Goal: Download file/media

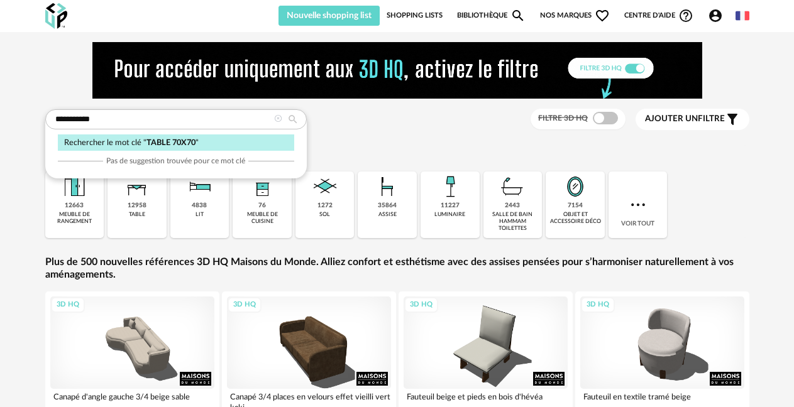
type input "**********"
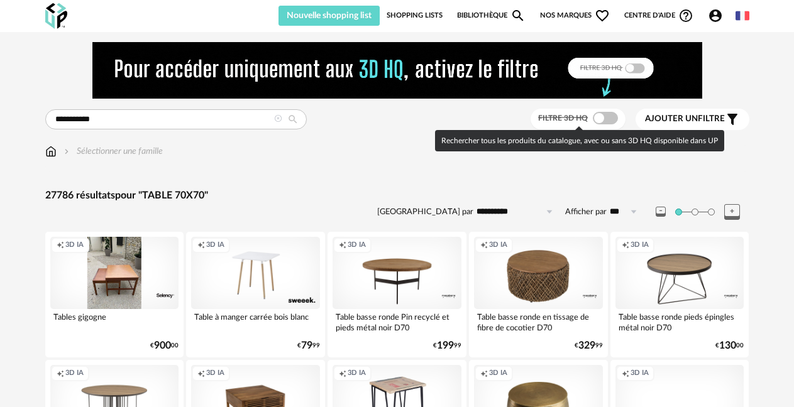
click at [604, 120] on span at bounding box center [605, 118] width 25 height 13
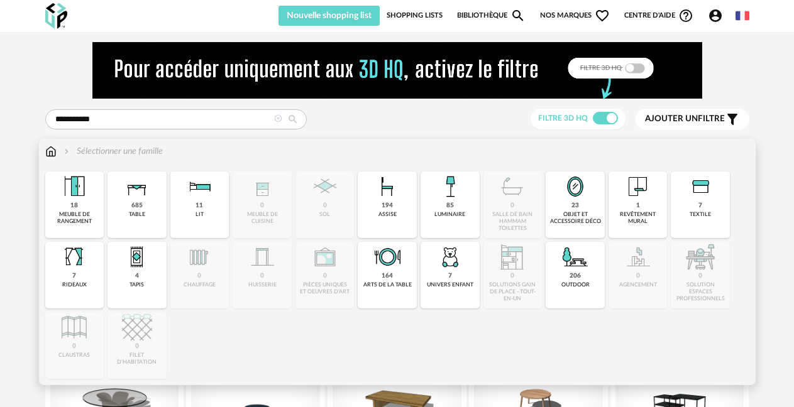
click at [111, 147] on div "Sélectionner une famille" at bounding box center [112, 151] width 101 height 13
click at [138, 203] on div "685" at bounding box center [136, 206] width 11 height 8
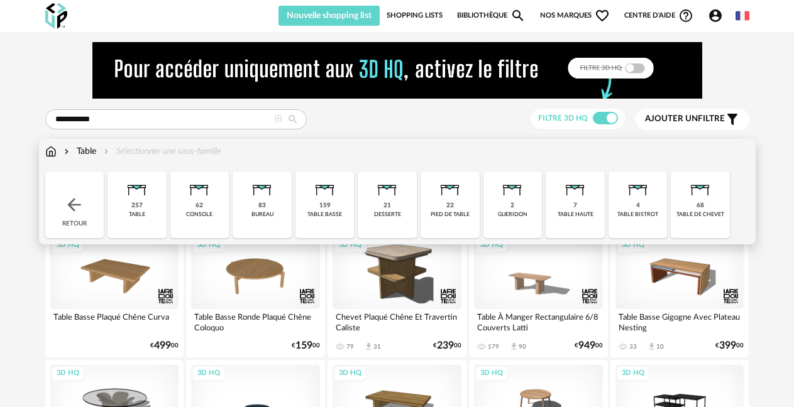
click at [154, 153] on div "Table Sélectionner une sous-famille" at bounding box center [133, 151] width 176 height 13
click at [146, 204] on div "257 table" at bounding box center [137, 205] width 59 height 67
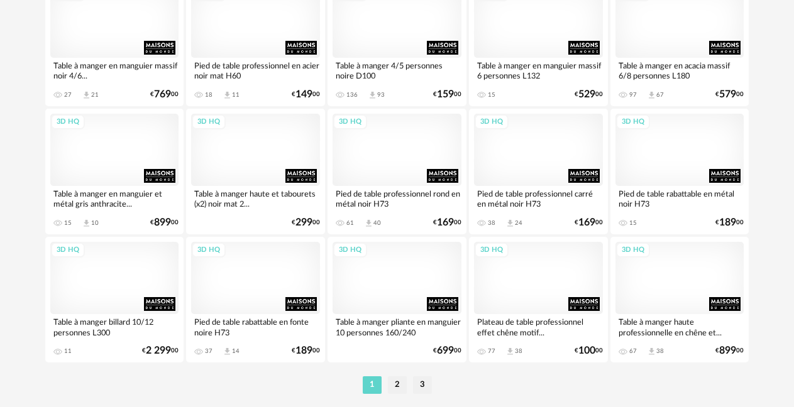
scroll to position [2452, 0]
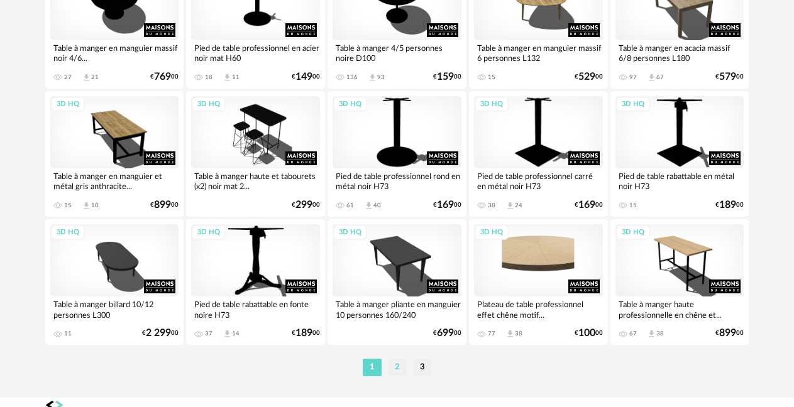
click at [395, 371] on li "2" at bounding box center [397, 368] width 19 height 18
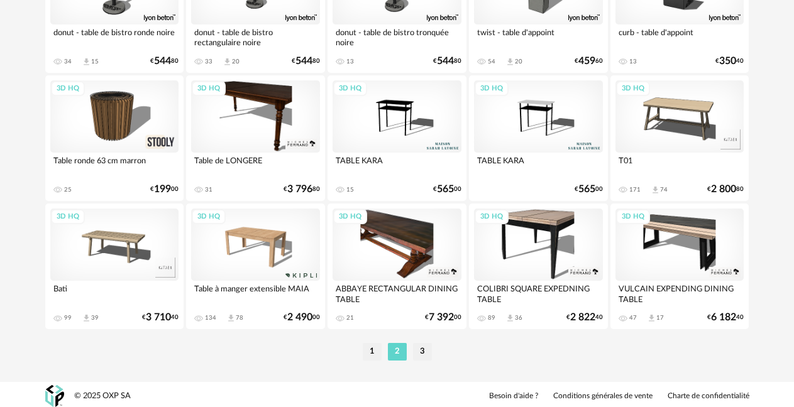
scroll to position [2471, 0]
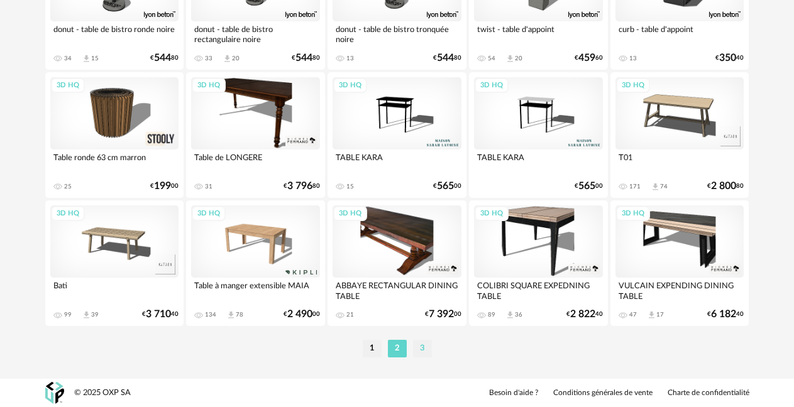
click at [419, 350] on li "3" at bounding box center [422, 349] width 19 height 18
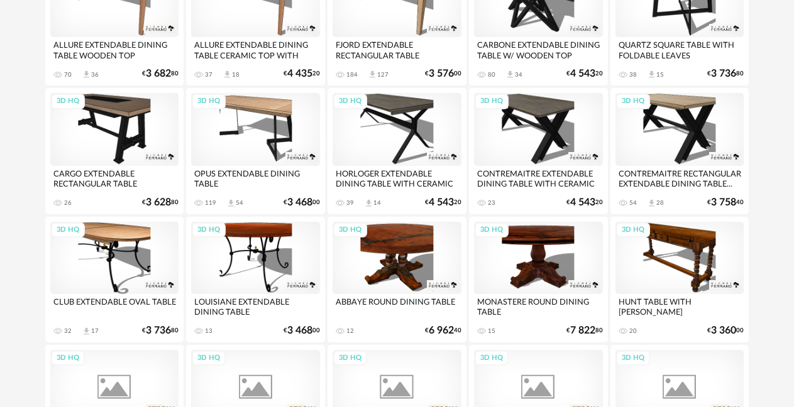
scroll to position [377, 0]
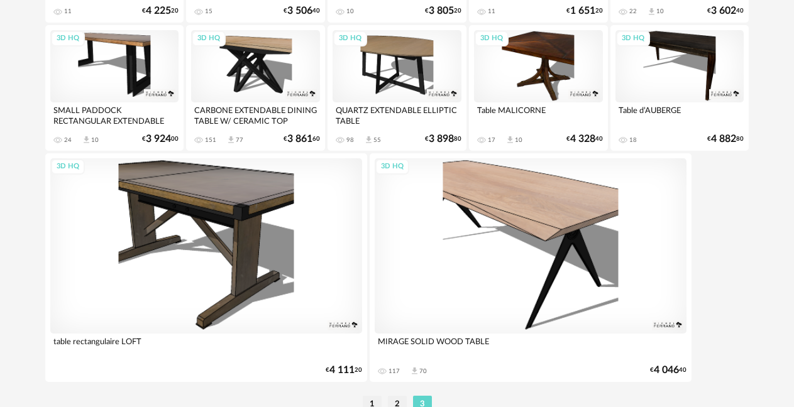
scroll to position [1547, 0]
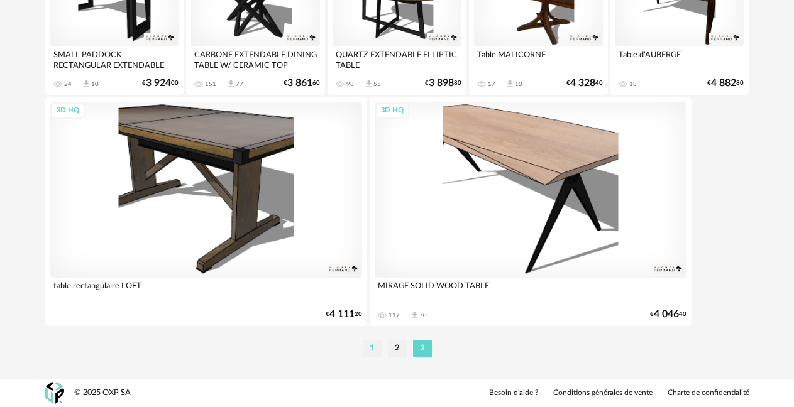
click at [377, 355] on li "1" at bounding box center [372, 349] width 19 height 18
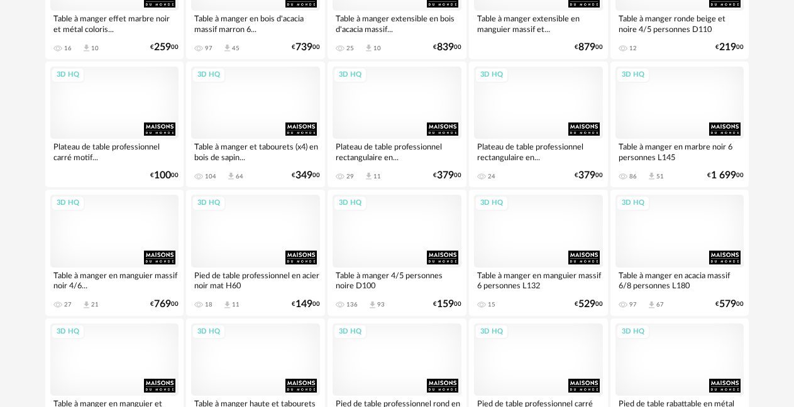
scroll to position [2389, 0]
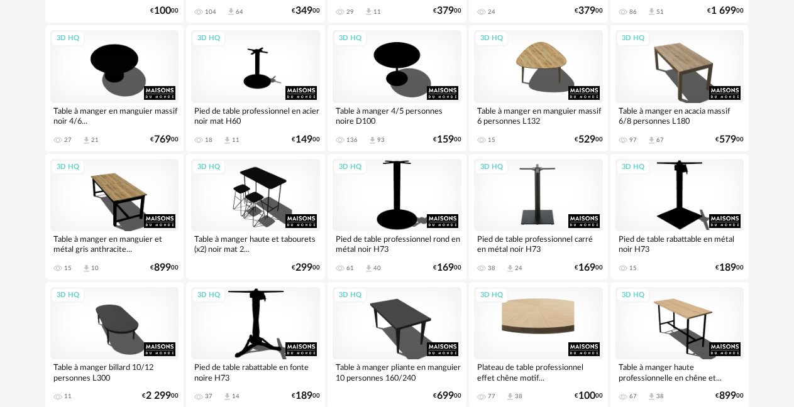
click at [534, 192] on div "3D HQ" at bounding box center [538, 195] width 129 height 72
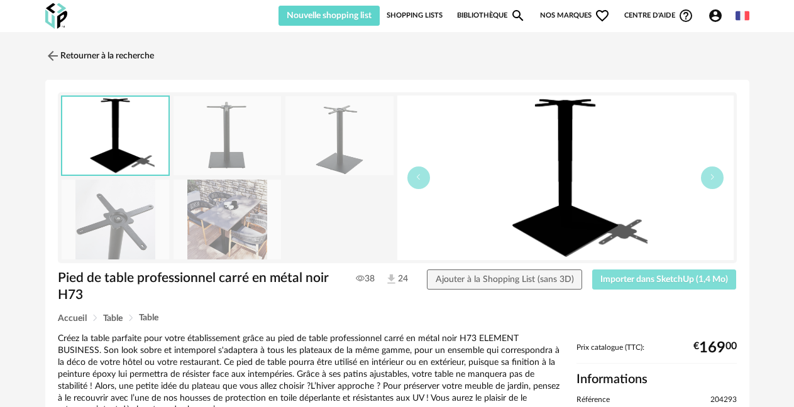
click at [664, 285] on button "Importer dans SketchUp (1,4 Mo)" at bounding box center [664, 280] width 145 height 20
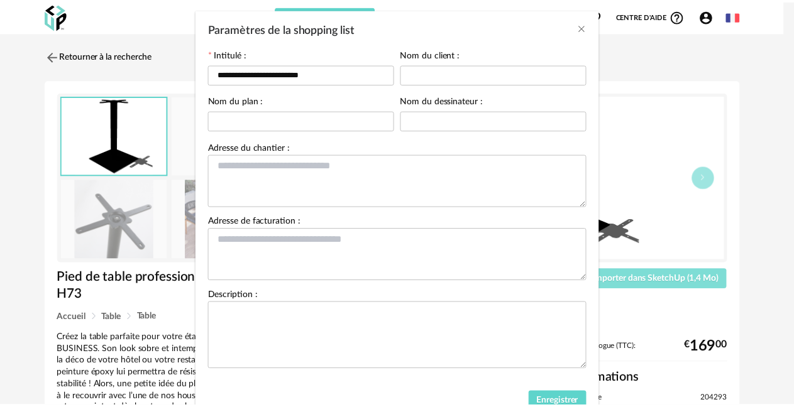
scroll to position [102, 0]
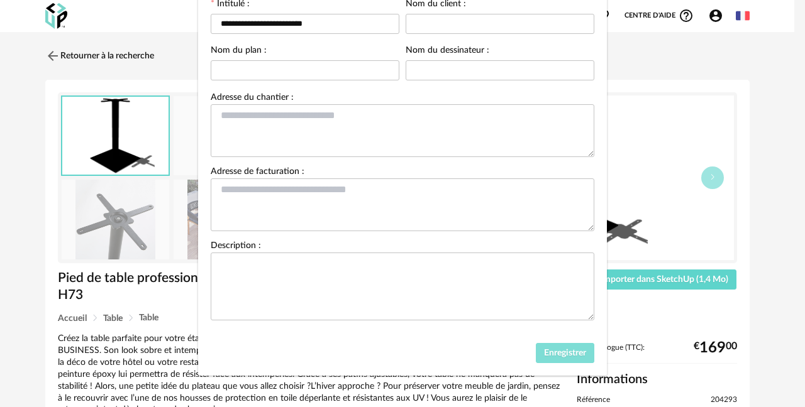
click at [555, 355] on span "Enregistrer" at bounding box center [565, 353] width 42 height 9
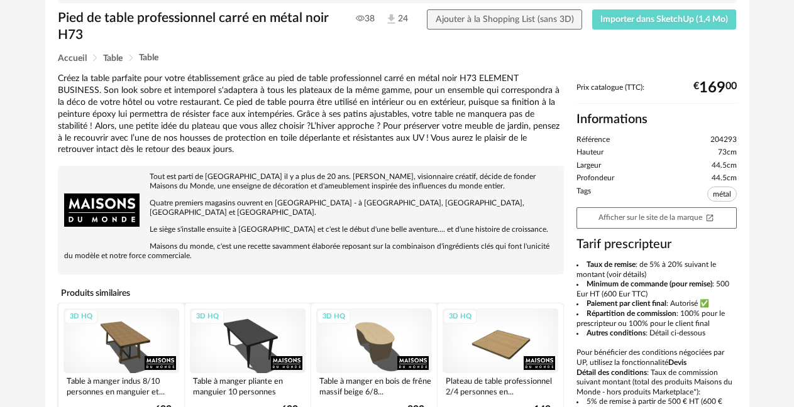
scroll to position [314, 0]
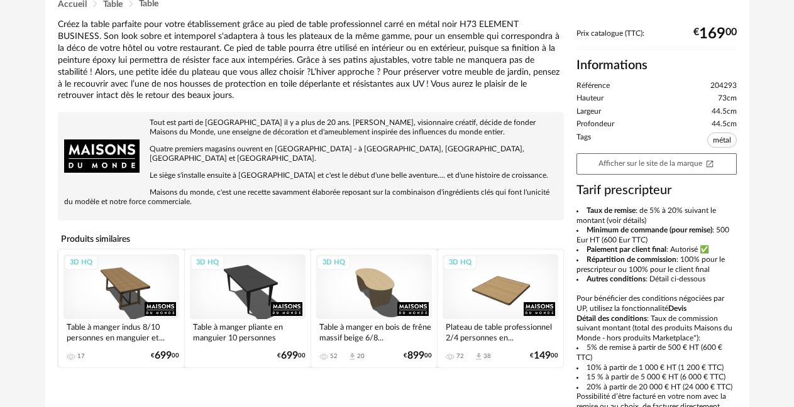
click at [504, 287] on div "3D HQ" at bounding box center [501, 287] width 116 height 65
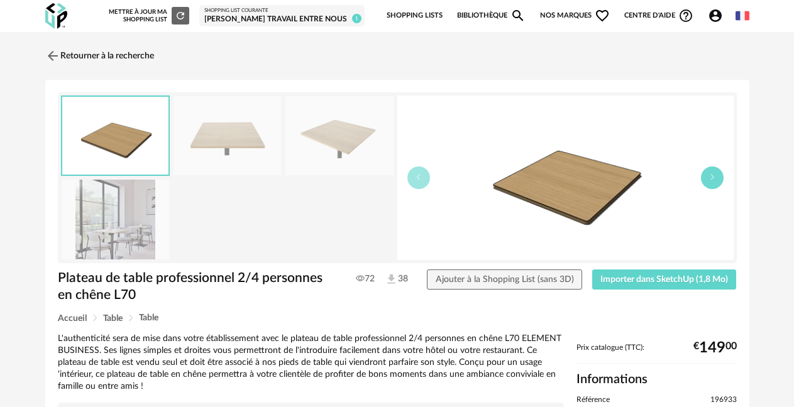
click at [707, 180] on button "button" at bounding box center [712, 178] width 23 height 23
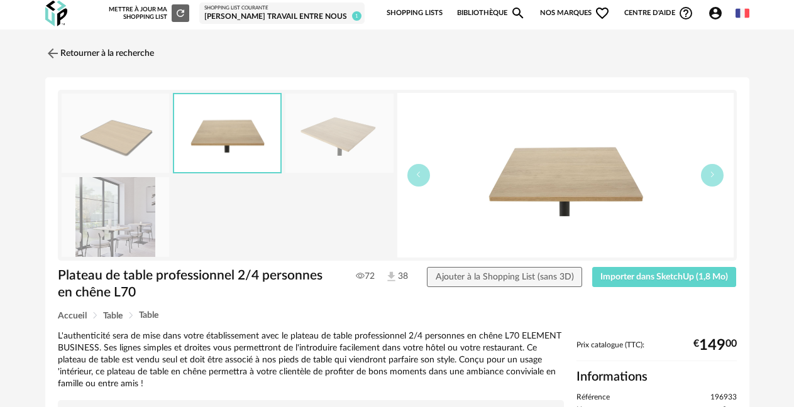
scroll to position [14, 0]
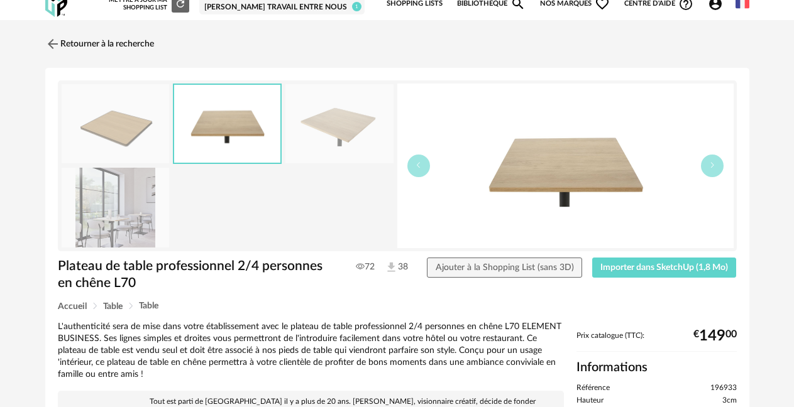
drag, startPoint x: 543, startPoint y: 184, endPoint x: 539, endPoint y: 206, distance: 22.2
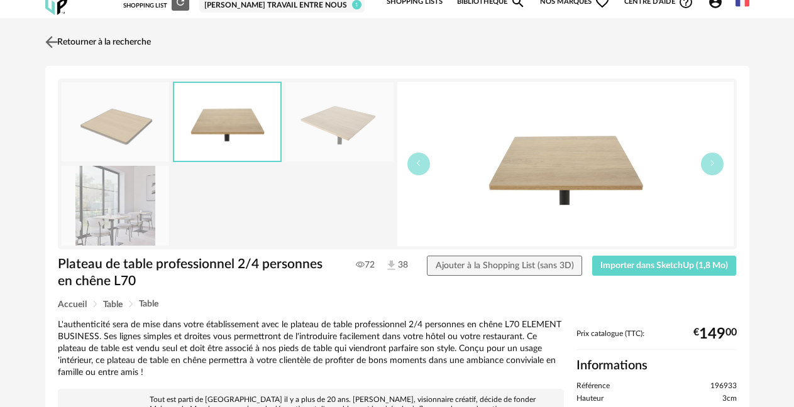
click at [66, 48] on link "Retourner à la recherche" at bounding box center [96, 42] width 109 height 28
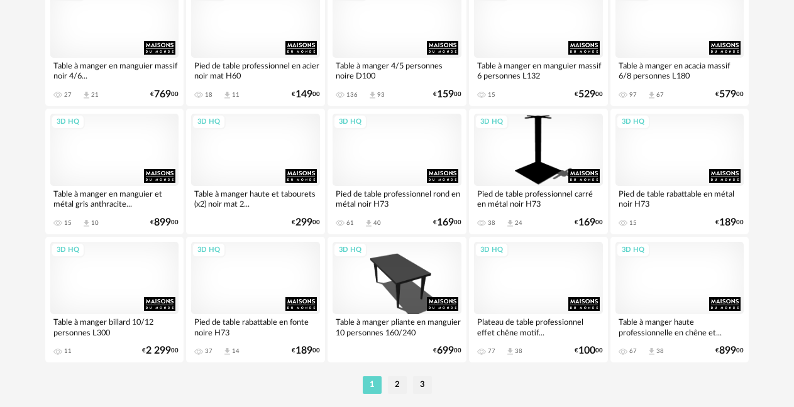
scroll to position [2452, 0]
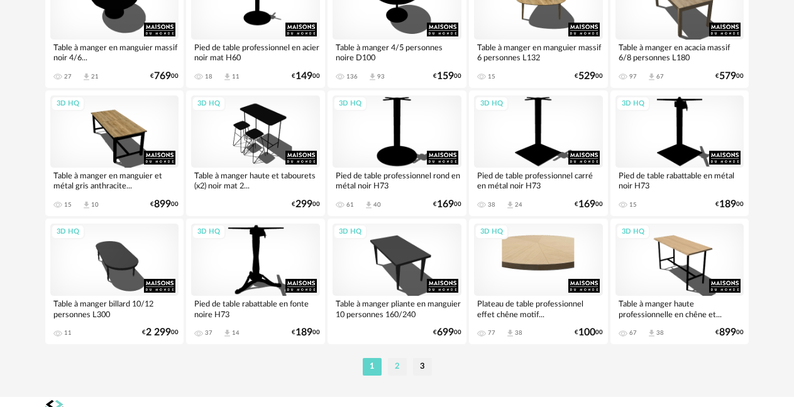
click at [394, 367] on li "2" at bounding box center [397, 367] width 19 height 18
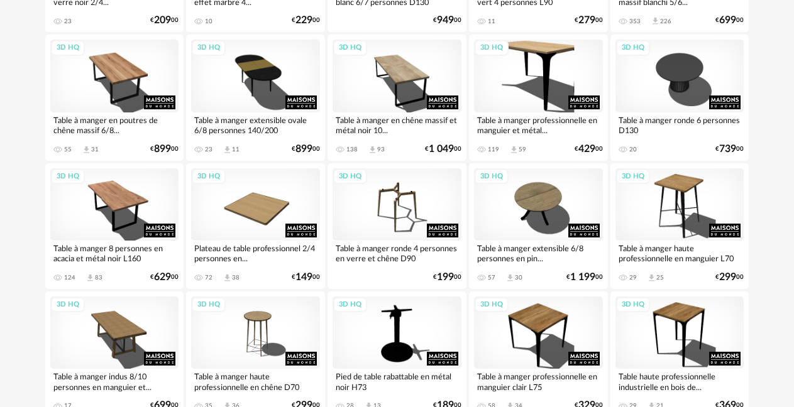
scroll to position [314, 0]
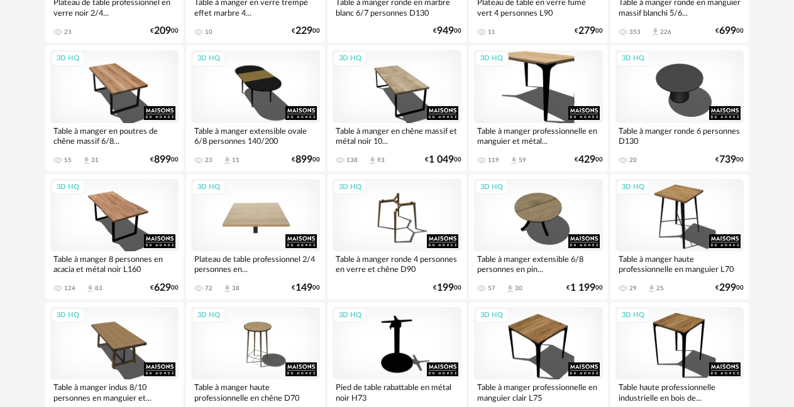
click at [246, 218] on div "3D HQ" at bounding box center [255, 215] width 129 height 72
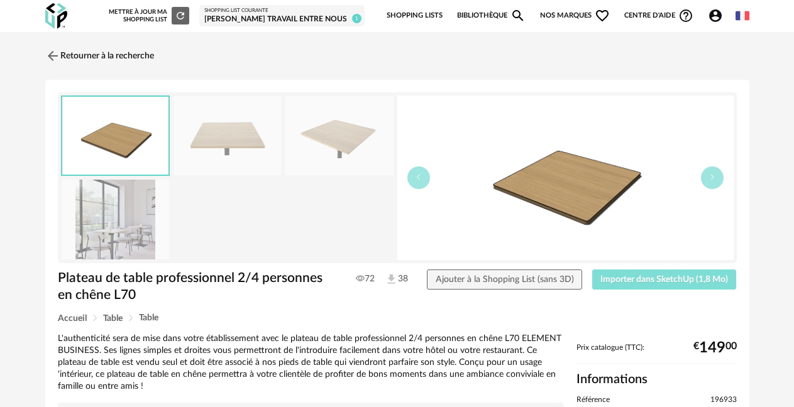
click at [670, 284] on span "Importer dans SketchUp (1,8 Mo)" at bounding box center [664, 279] width 128 height 9
